Goal: Information Seeking & Learning: Learn about a topic

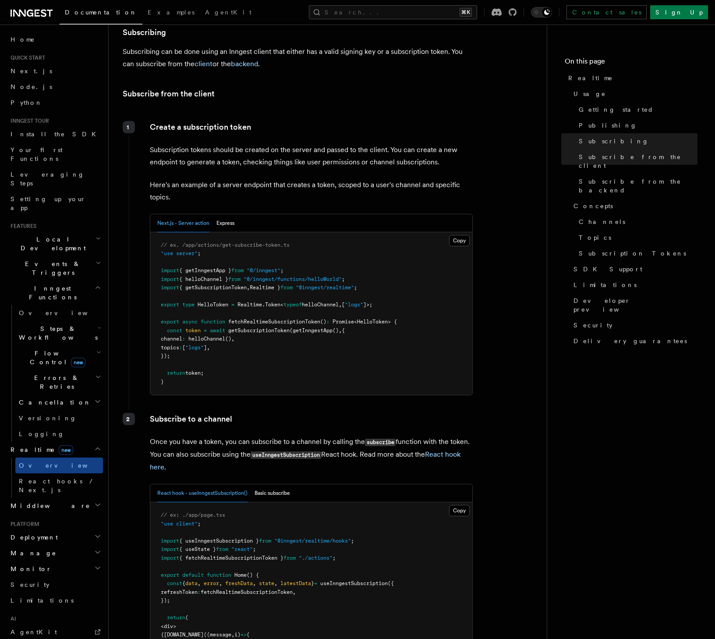
scroll to position [62, 0]
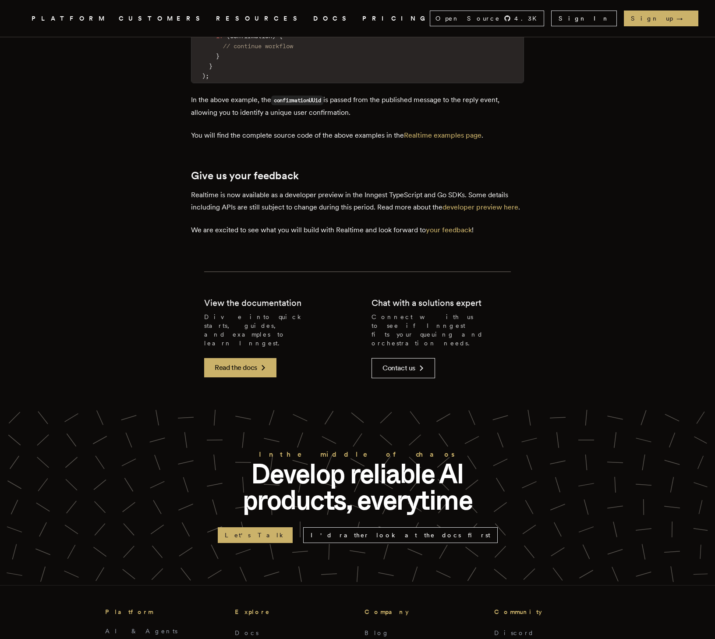
scroll to position [2832, 0]
